Goal: Task Accomplishment & Management: Manage account settings

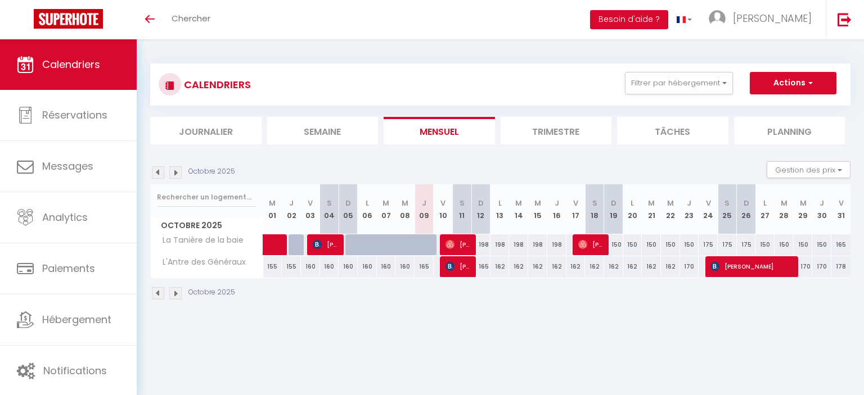
select select
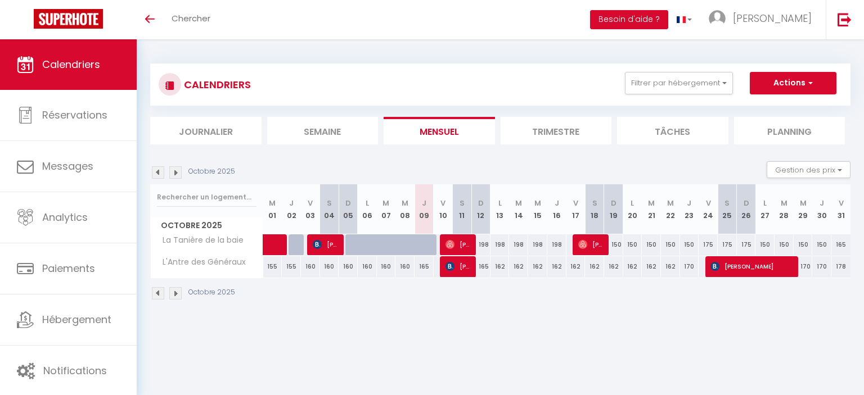
click at [460, 240] on span "[PERSON_NAME]" at bounding box center [457, 244] width 25 height 21
select select "OK"
select select "0"
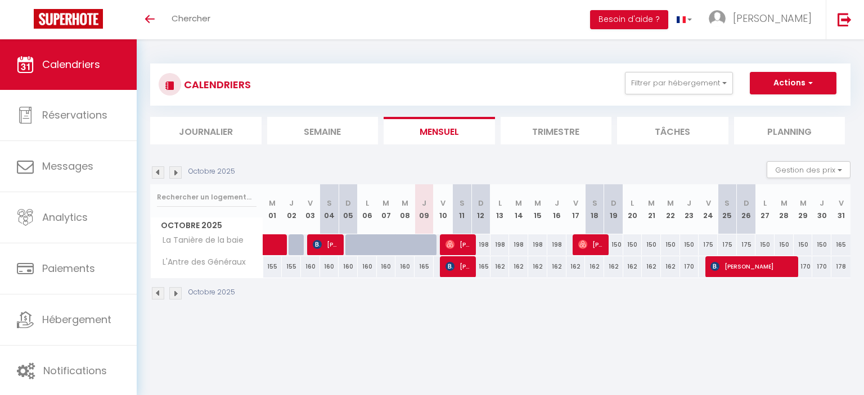
select select "1"
select select
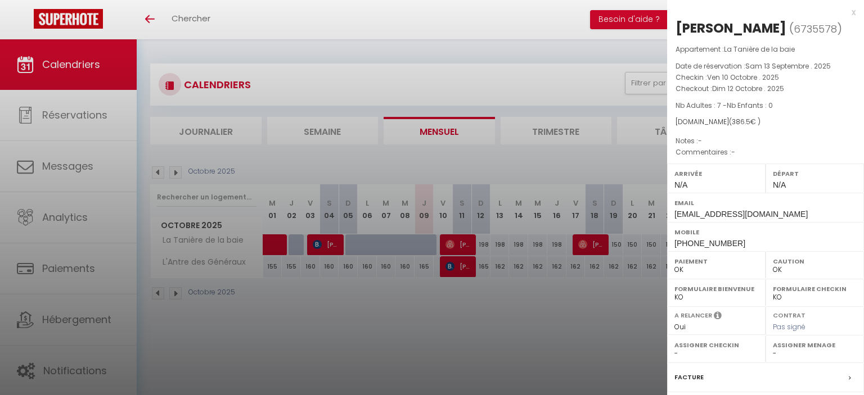
click at [852, 16] on div "x" at bounding box center [761, 12] width 188 height 13
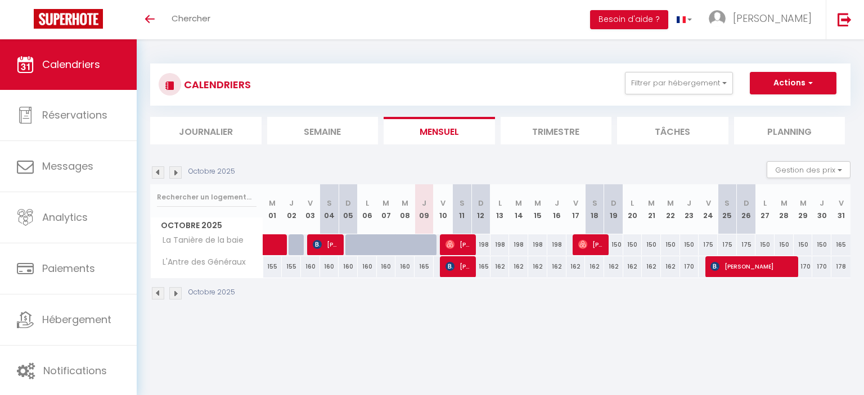
click at [738, 321] on div "CALENDRIERS Filtrer par hébergement Tous La Tanière de la baie L'Antre des Géné…" at bounding box center [500, 182] width 727 height 286
